Goal: Information Seeking & Learning: Learn about a topic

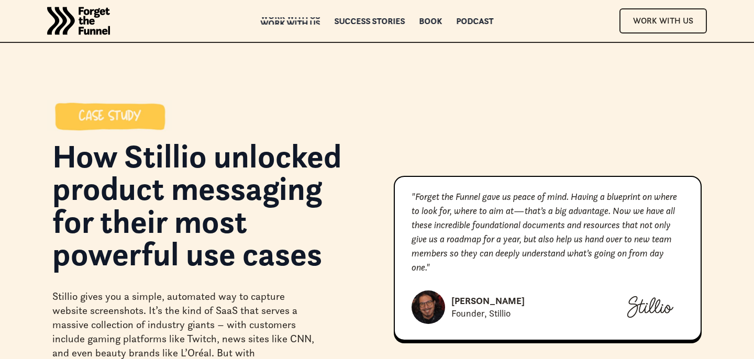
click at [307, 19] on div "Work with us" at bounding box center [291, 22] width 60 height 7
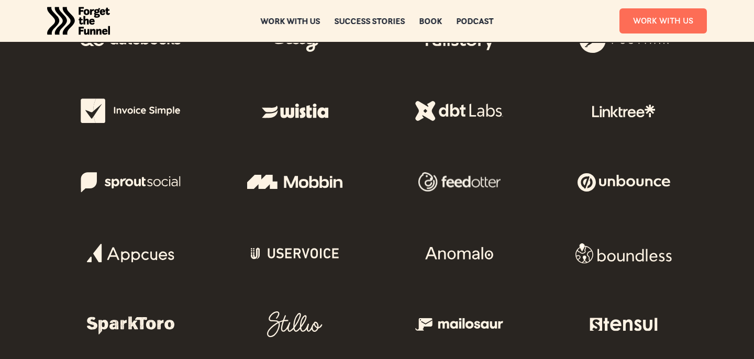
scroll to position [534, 0]
click at [359, 25] on div "Success Stories" at bounding box center [369, 28] width 71 height 7
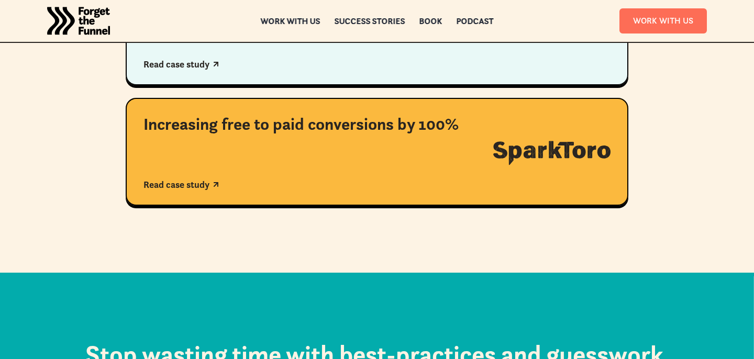
scroll to position [973, 0]
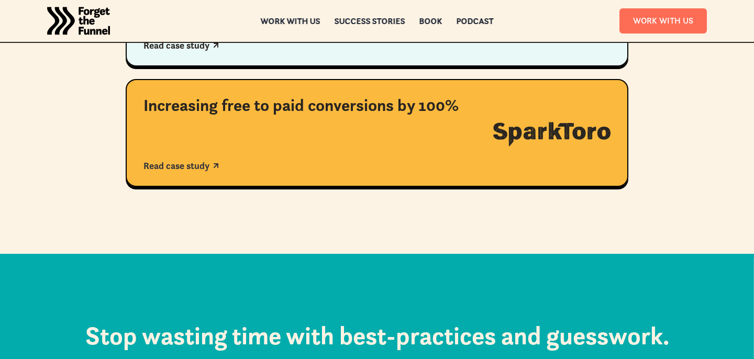
click at [316, 156] on div "Increasing free to paid conversions by 100% Read case study" at bounding box center [309, 133] width 332 height 76
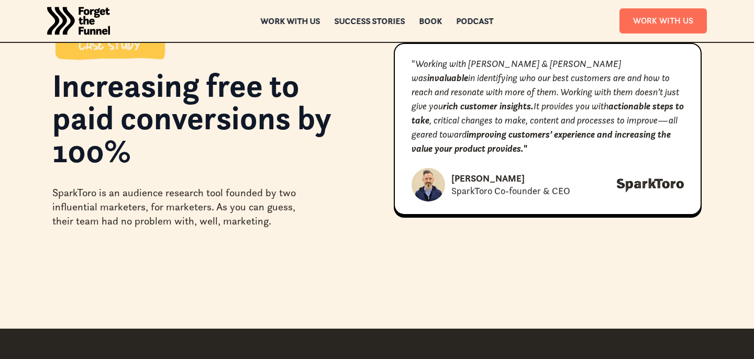
scroll to position [35, 0]
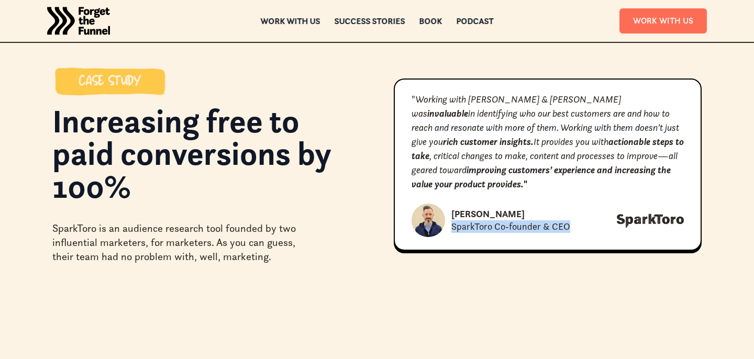
drag, startPoint x: 570, startPoint y: 224, endPoint x: 450, endPoint y: 229, distance: 120.0
click at [451, 229] on div "Rand Fishkin SparkToro Co-founder & CEO" at bounding box center [547, 220] width 272 height 33
copy div "SparkToro Co-founder & CEO"
click at [396, 16] on div "ABOUT ABOUT Work with us Work with us Success Stories Success Stories Book Book…" at bounding box center [377, 21] width 754 height 42
click at [394, 19] on div "Success Stories" at bounding box center [369, 22] width 71 height 7
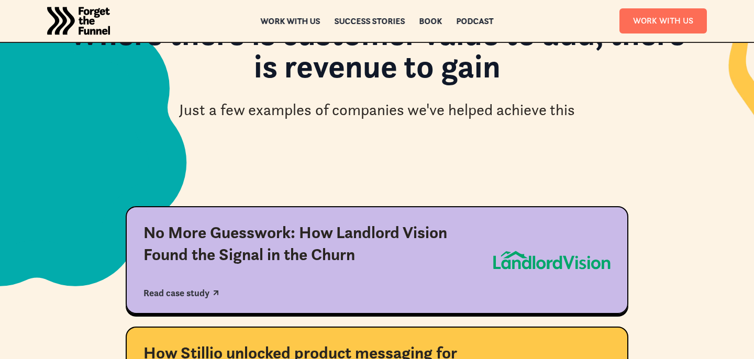
scroll to position [191, 0]
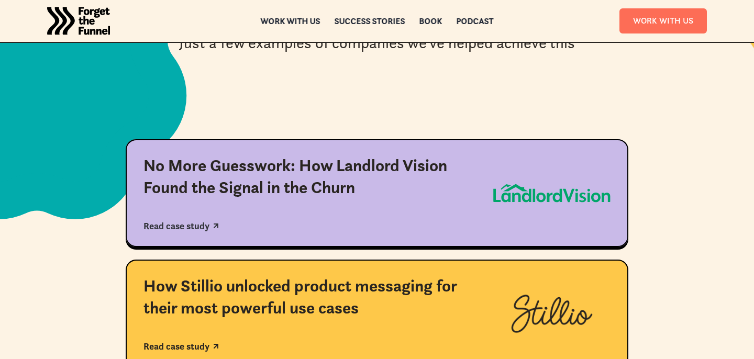
click at [394, 208] on div "No More Guesswork: How Landlord Vision Found the Signal in the Churn Read case …" at bounding box center [309, 193] width 332 height 76
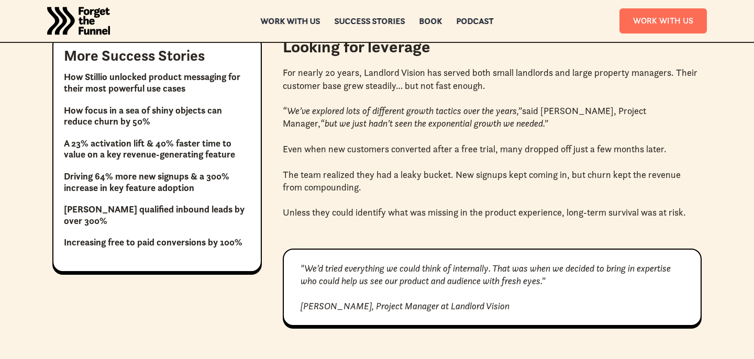
scroll to position [713, 0]
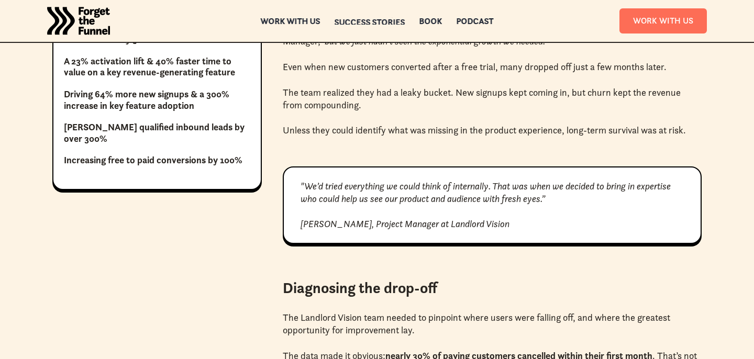
click at [356, 18] on div "Success Stories Success Stories" at bounding box center [369, 20] width 71 height 7
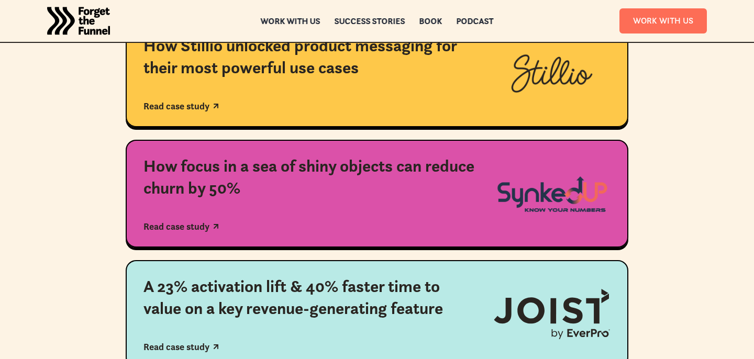
scroll to position [330, 0]
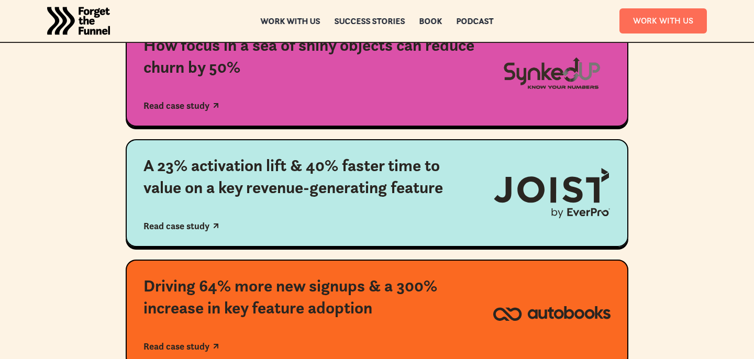
scroll to position [507, 0]
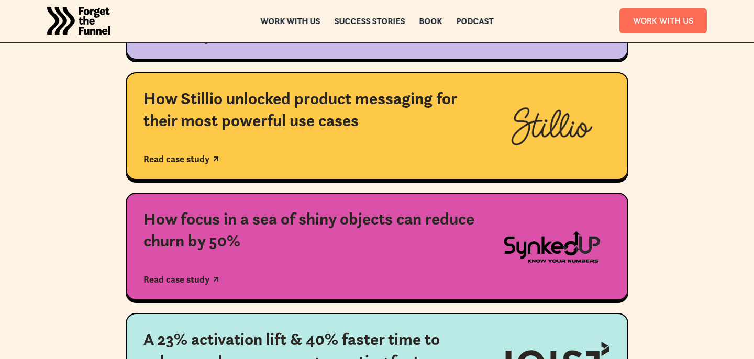
scroll to position [377, 0]
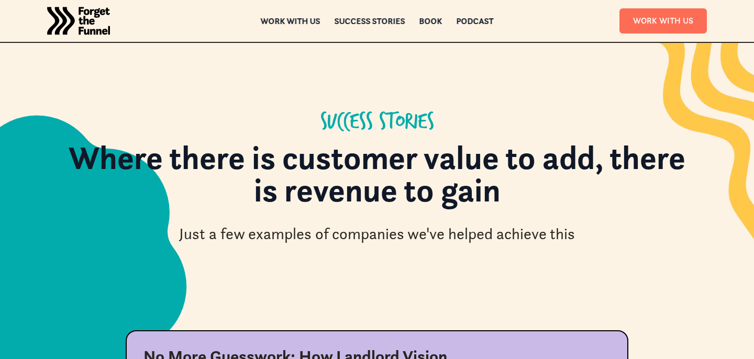
scroll to position [377, 0]
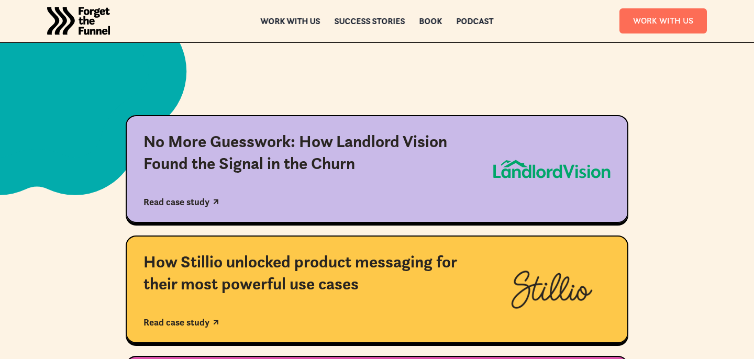
scroll to position [174, 0]
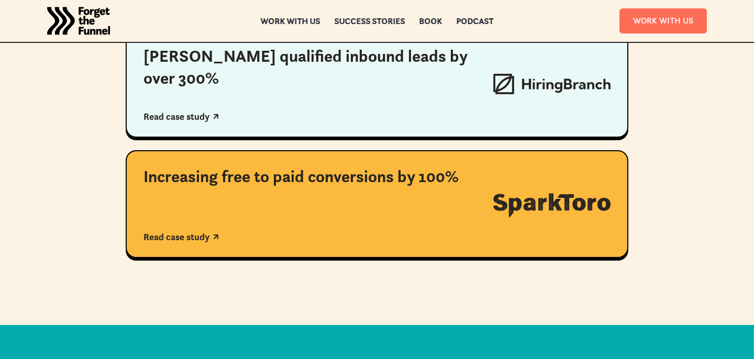
scroll to position [937, 0]
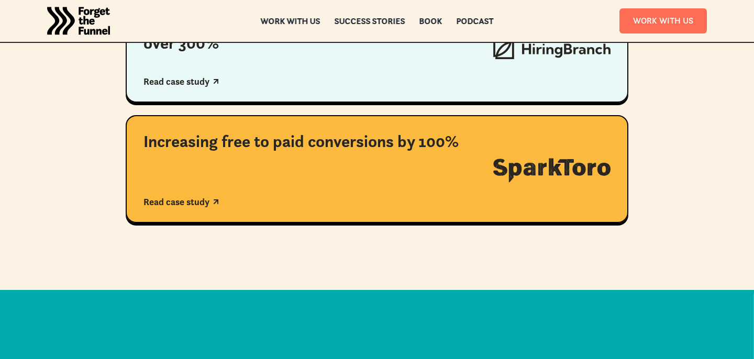
click at [357, 20] on div "Success Stories Success Stories" at bounding box center [369, 20] width 71 height 7
click at [296, 25] on div "ABOUT ABOUT Work with us Work with us Success Stories Success Stories Book Book…" at bounding box center [377, 21] width 754 height 42
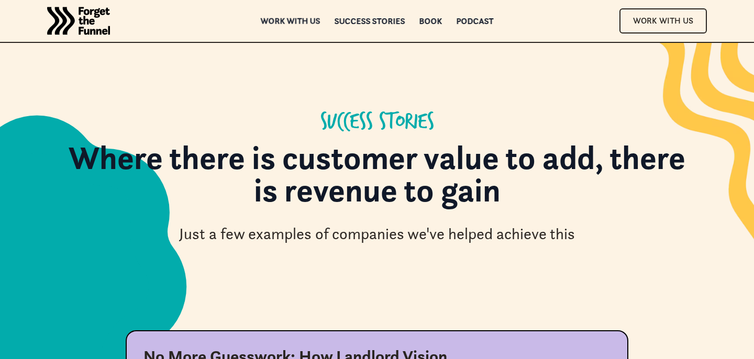
click at [301, 19] on div "Work with us" at bounding box center [291, 20] width 60 height 7
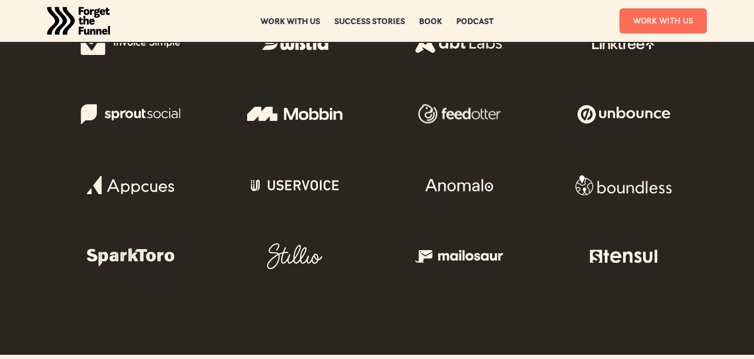
scroll to position [607, 0]
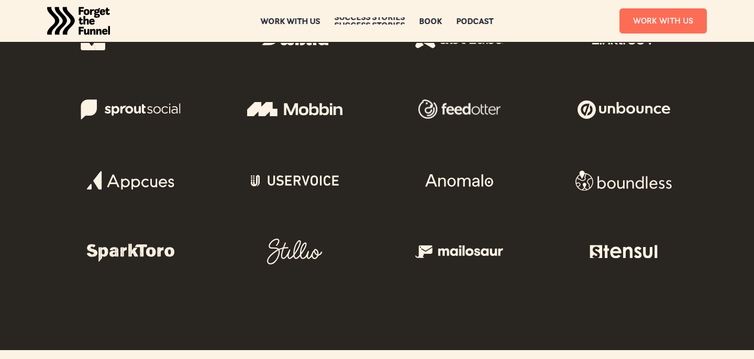
click at [370, 16] on div "ABOUT ABOUT Work with us Work with us Success Stories Success Stories Book Book…" at bounding box center [377, 21] width 754 height 42
click at [371, 24] on div "Success Stories" at bounding box center [369, 21] width 71 height 7
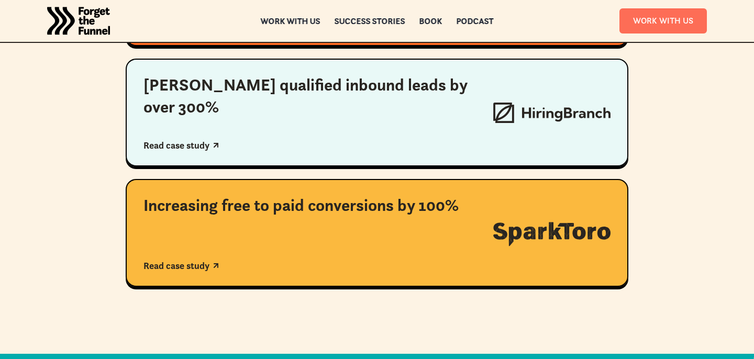
scroll to position [884, 0]
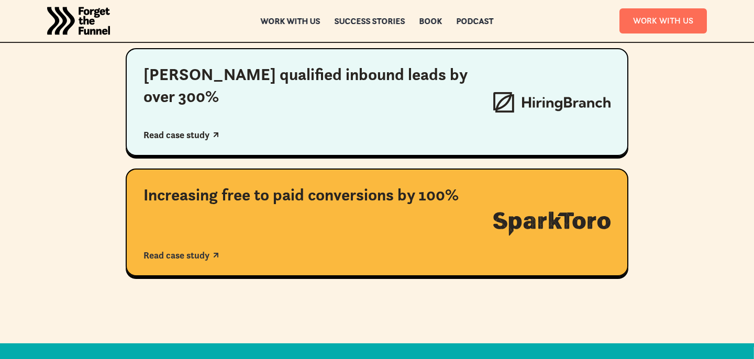
click at [330, 211] on div "Increasing free to paid conversions by 100% Read case study" at bounding box center [309, 222] width 332 height 76
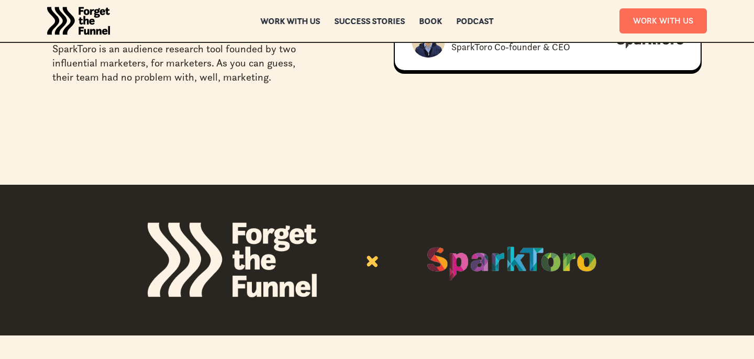
scroll to position [221, 0]
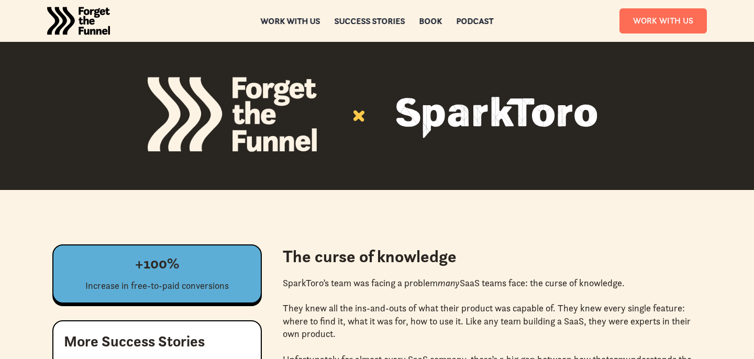
scroll to position [361, 0]
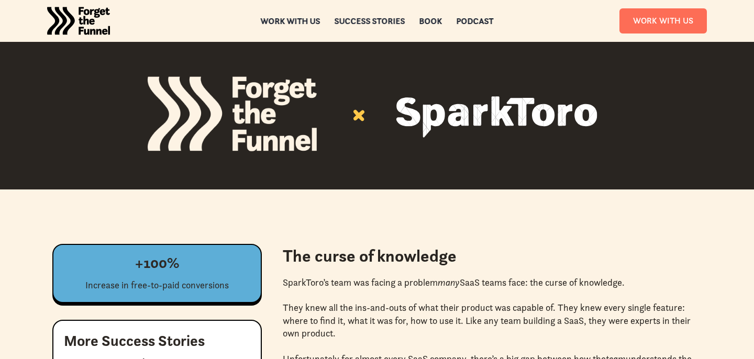
click at [351, 20] on div "Success Stories" at bounding box center [369, 20] width 71 height 7
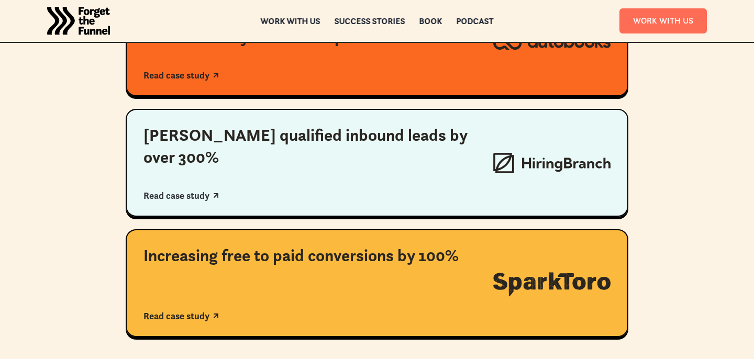
scroll to position [824, 0]
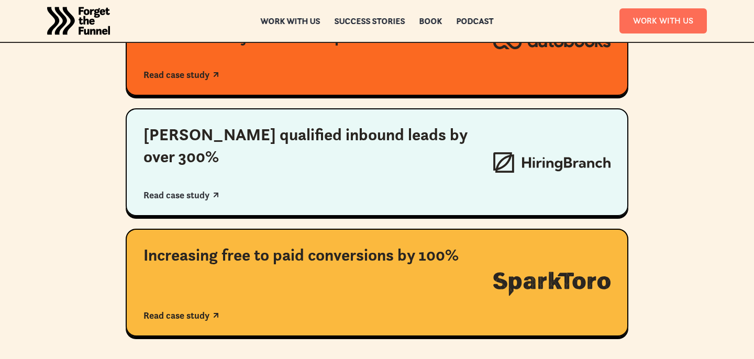
click at [326, 174] on div "Boosting qualified inbound leads by over 300% Read case study" at bounding box center [309, 162] width 332 height 76
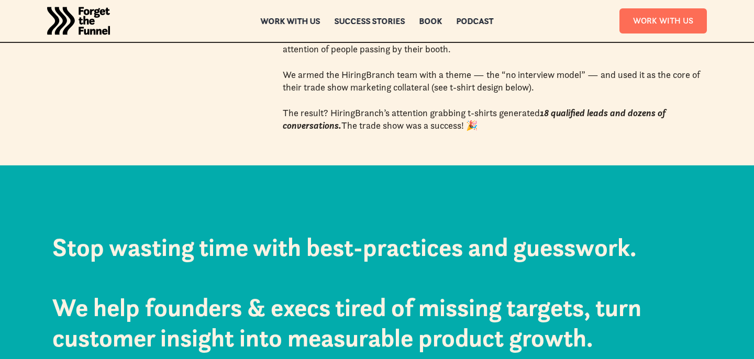
scroll to position [1843, 0]
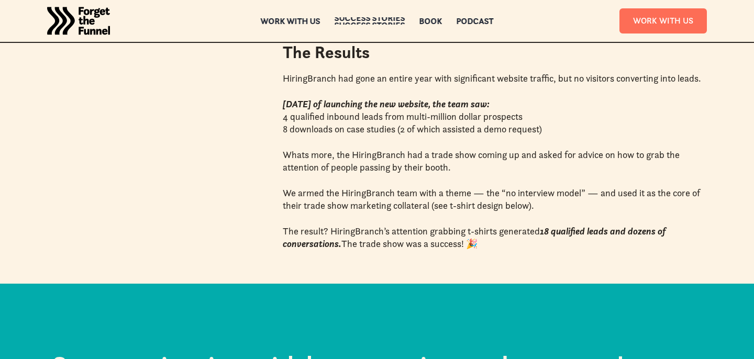
click at [360, 24] on div "Success Stories" at bounding box center [369, 24] width 71 height 7
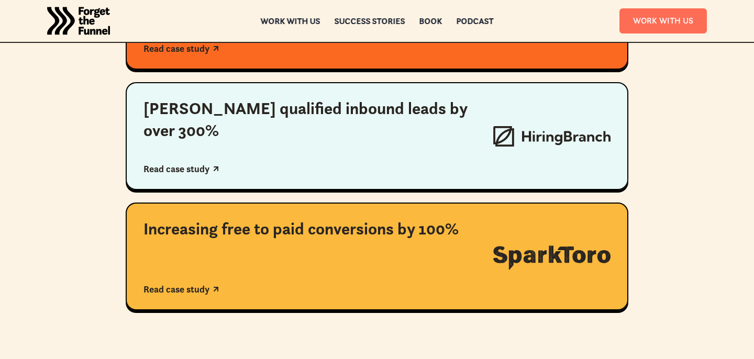
scroll to position [686, 0]
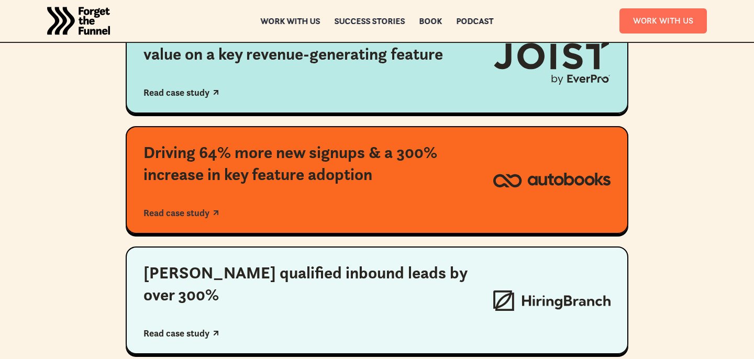
click at [311, 202] on div "Driving 64% more new signups & a 300% increase in key feature adoption Read cas…" at bounding box center [309, 180] width 332 height 76
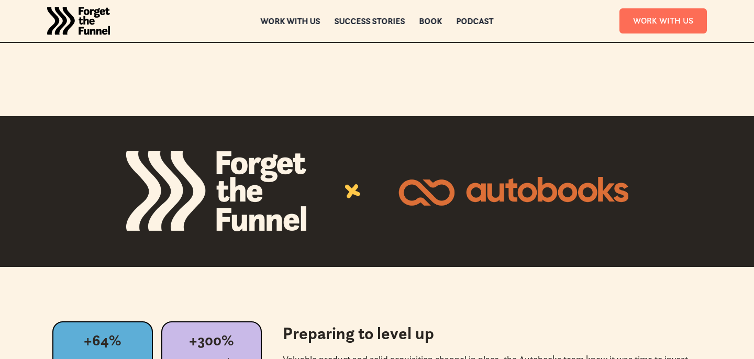
scroll to position [534, 0]
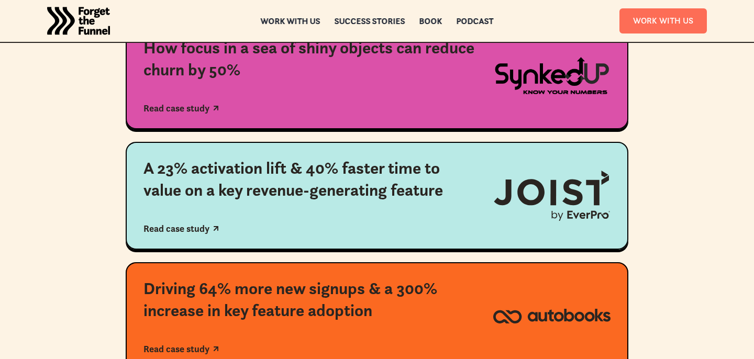
scroll to position [543, 0]
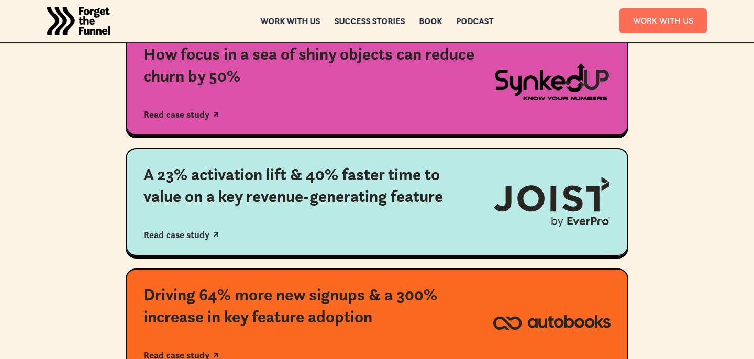
click at [374, 208] on div "A 23% activation lift & 40% faster time to value on a key revenue-generating fe…" at bounding box center [309, 202] width 332 height 76
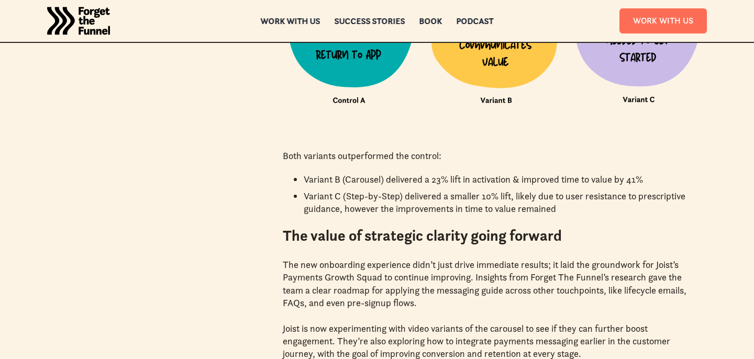
scroll to position [1762, 0]
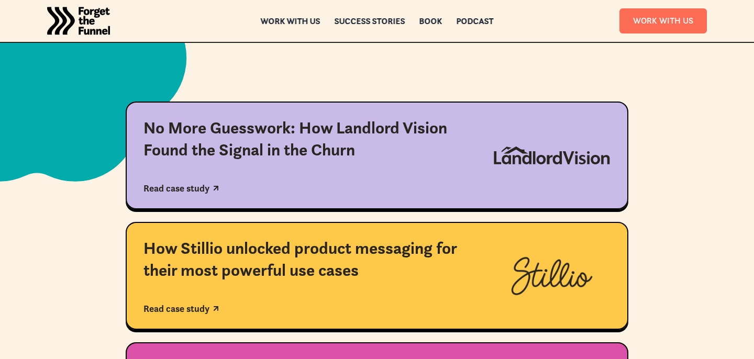
scroll to position [231, 0]
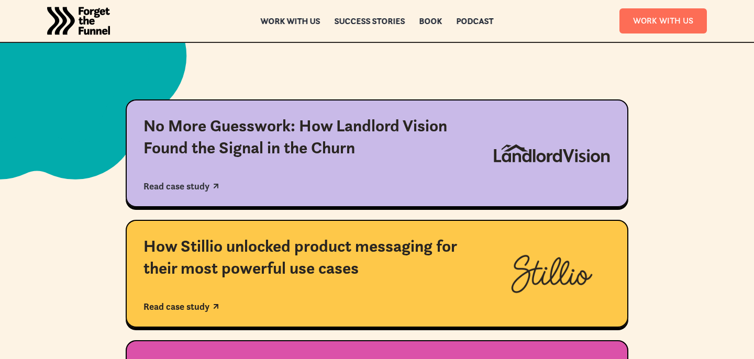
click at [390, 161] on div "No More Guesswork: How Landlord Vision Found the Signal in the Churn Read case …" at bounding box center [309, 153] width 332 height 76
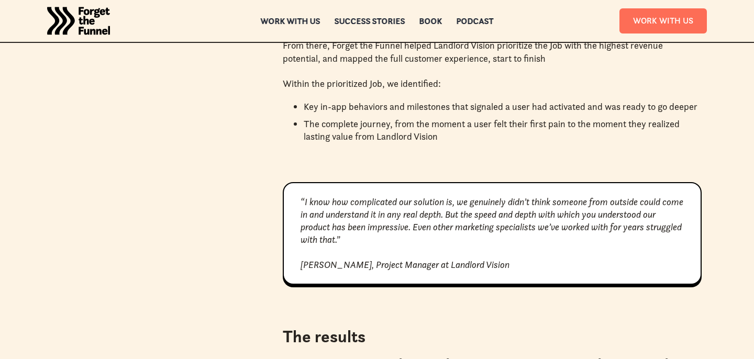
scroll to position [1957, 0]
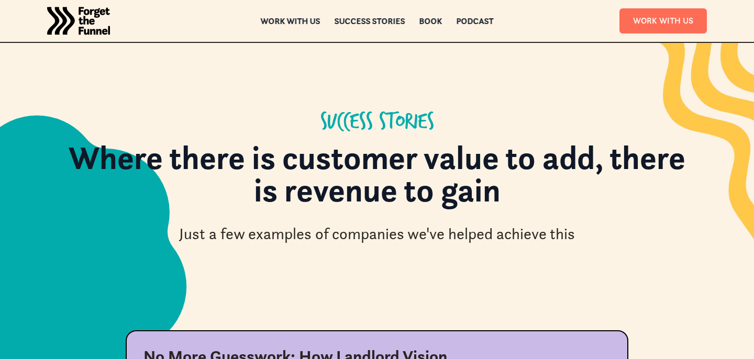
scroll to position [230, 0]
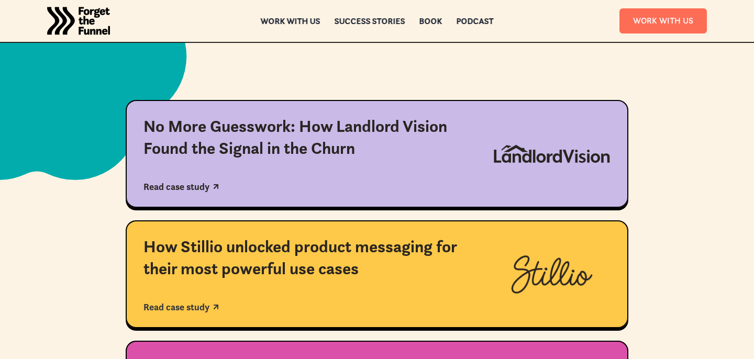
click at [348, 236] on link "How Stillio unlocked product messaging for their most powerful use cases Read c…" at bounding box center [377, 274] width 502 height 108
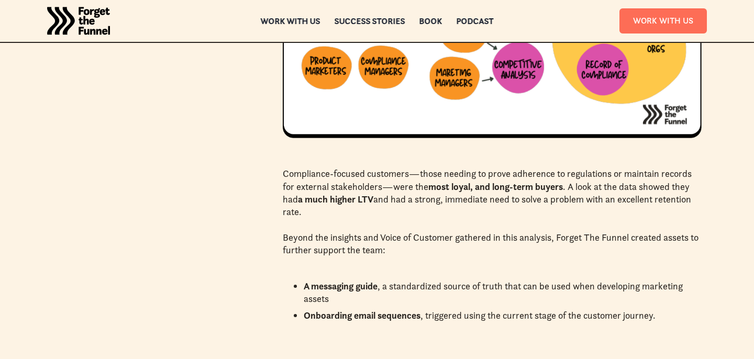
scroll to position [2371, 0]
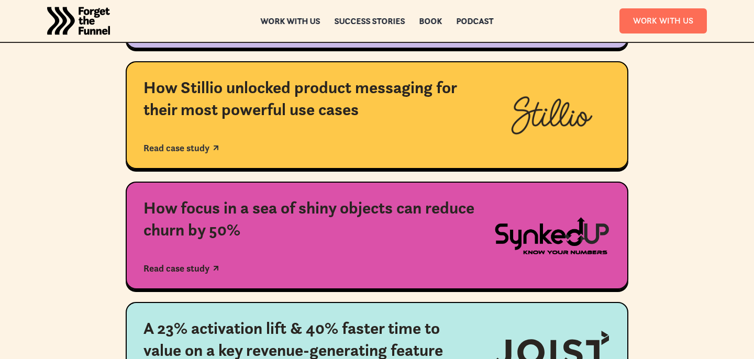
scroll to position [391, 0]
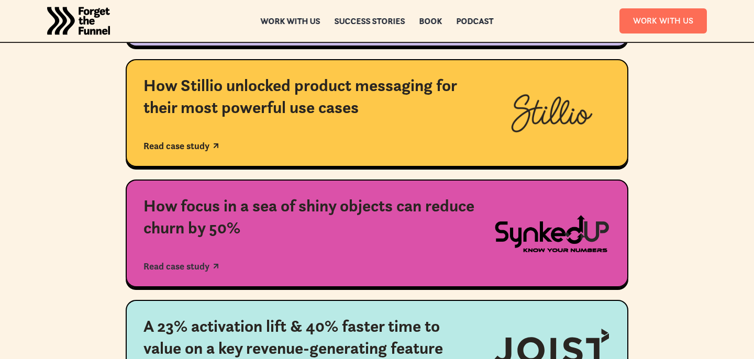
click at [260, 232] on div "How focus in a sea of shiny objects can reduce churn by 50%" at bounding box center [309, 216] width 332 height 43
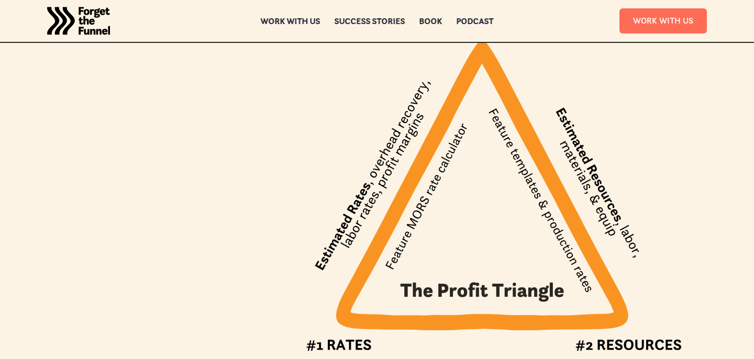
scroll to position [1713, 0]
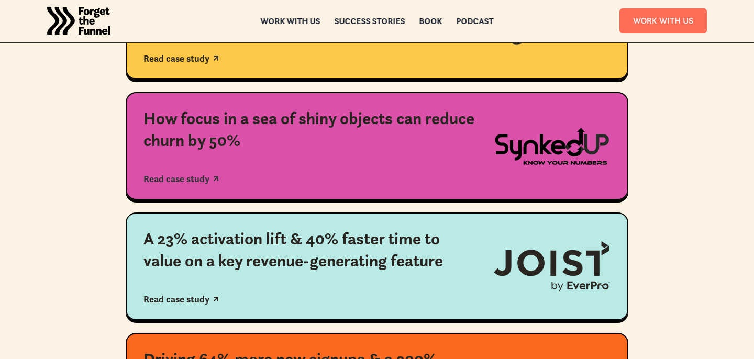
scroll to position [495, 0]
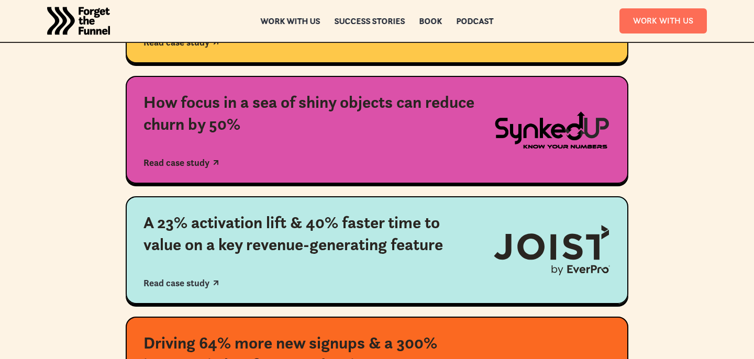
click at [197, 219] on div "A 23% activation lift & 40% faster time to value on a key revenue-generating fe…" at bounding box center [309, 233] width 332 height 43
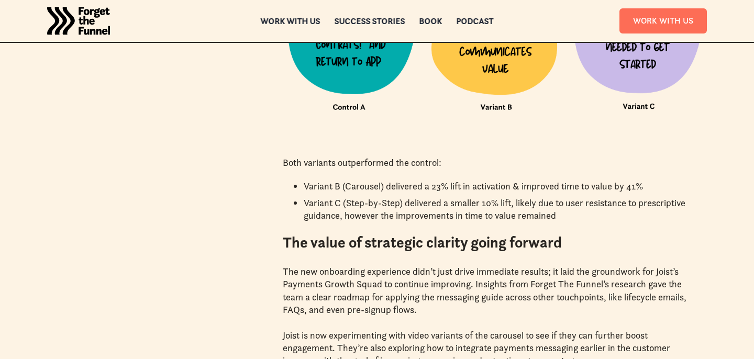
scroll to position [2067, 0]
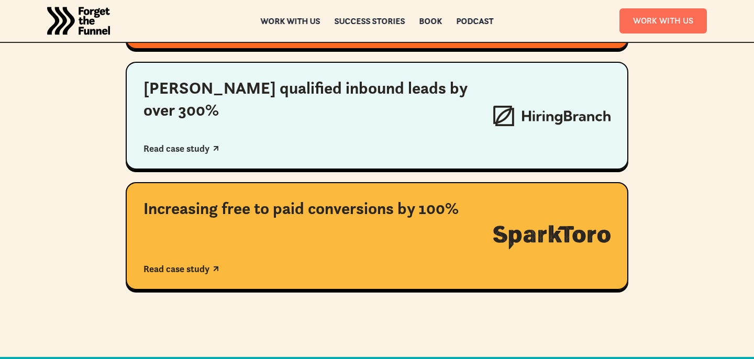
scroll to position [882, 0]
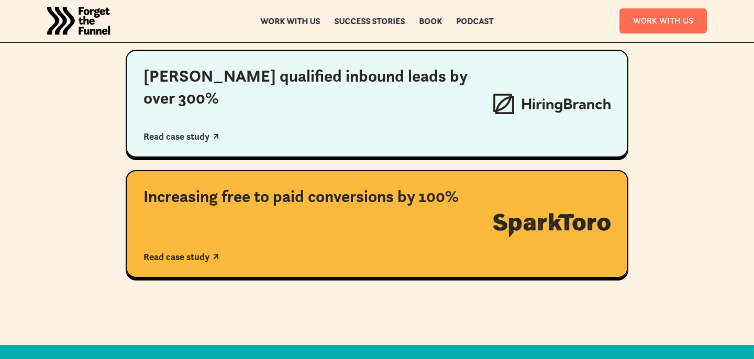
click at [231, 234] on div "Increasing free to paid conversions by 100% Read case study" at bounding box center [309, 224] width 332 height 76
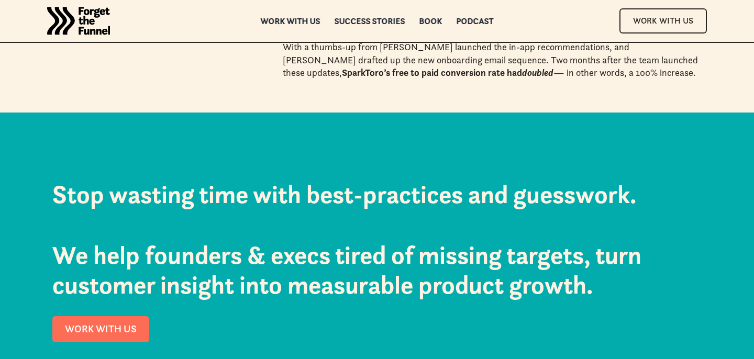
scroll to position [1851, 0]
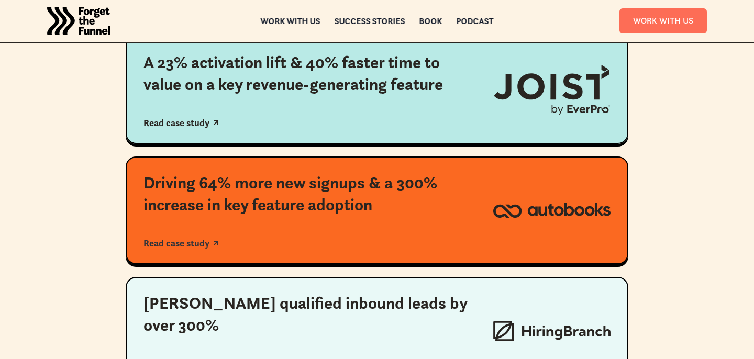
scroll to position [666, 0]
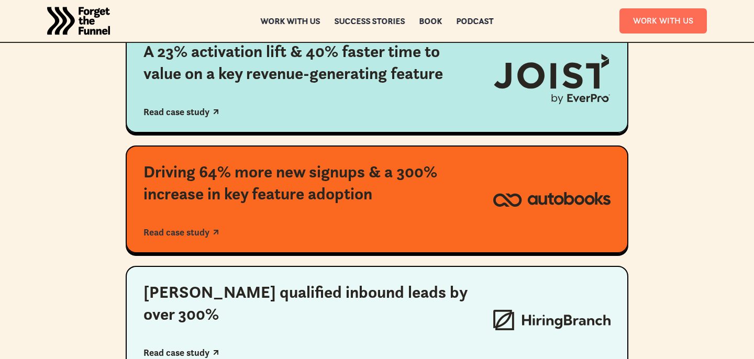
click at [255, 212] on div "Driving 64% more new signups & a 300% increase in key feature adoption Read cas…" at bounding box center [309, 199] width 332 height 76
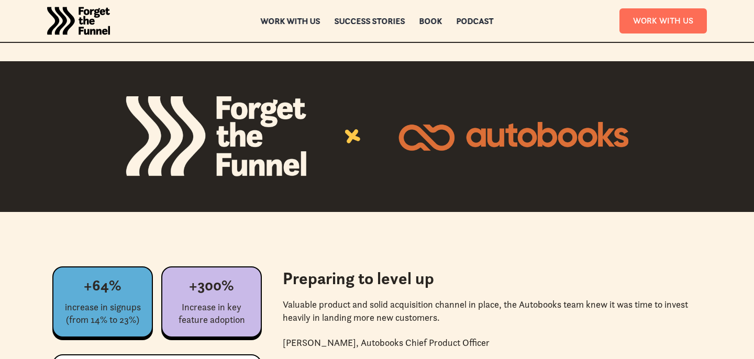
scroll to position [392, 0]
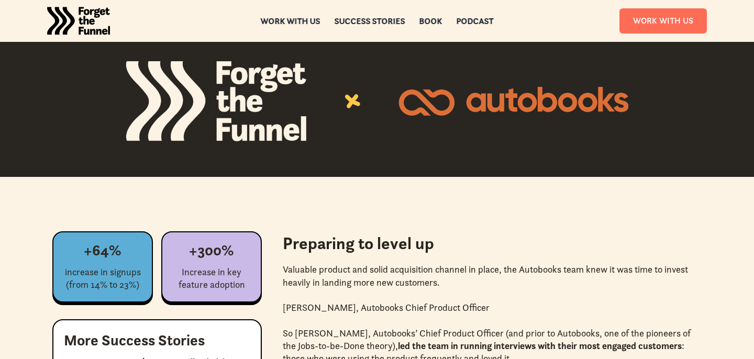
click at [371, 25] on div "Success Stories" at bounding box center [369, 28] width 71 height 7
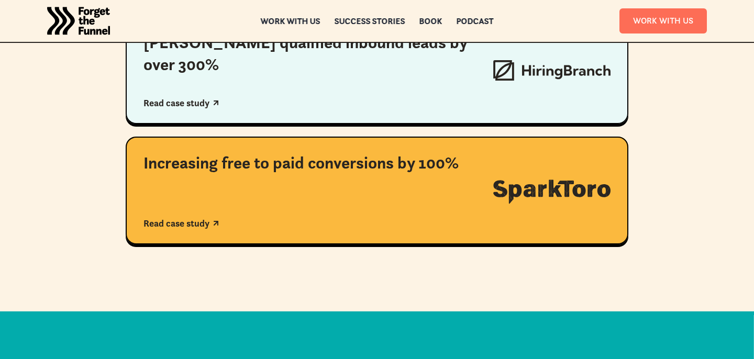
scroll to position [901, 0]
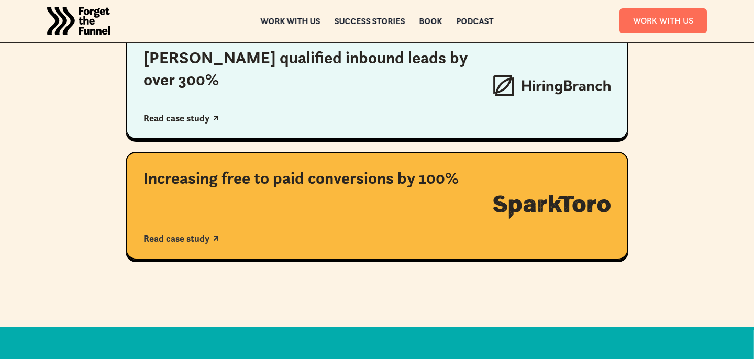
click at [307, 183] on div "Increasing free to paid conversions by 100%" at bounding box center [309, 178] width 332 height 22
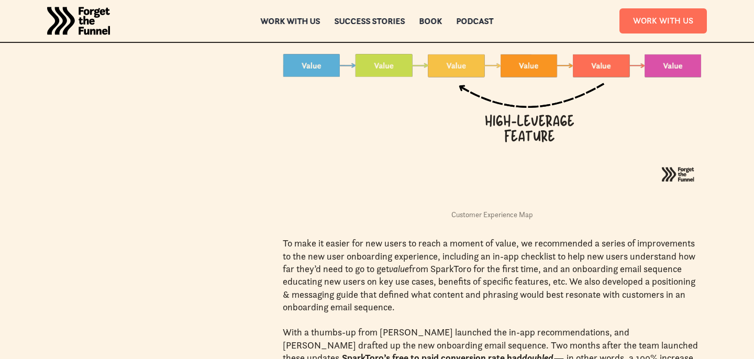
scroll to position [1552, 0]
